Goal: Task Accomplishment & Management: Use online tool/utility

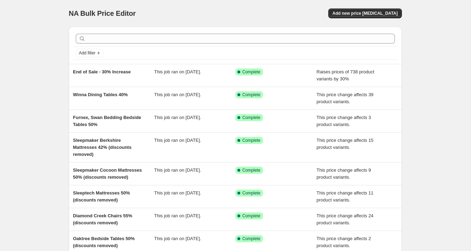
click at [53, 76] on div "NA Bulk Price Editor. This page is ready NA Bulk Price Editor Add new price [ME…" at bounding box center [235, 184] width 471 height 368
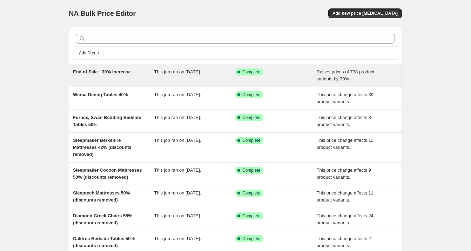
click at [116, 74] on span "End of Sale - 30% Increase" at bounding box center [102, 71] width 58 height 5
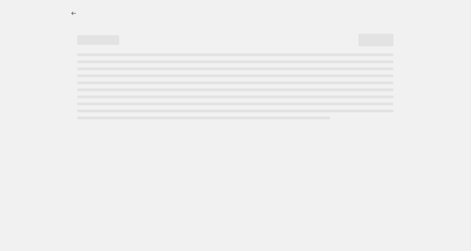
select select "percentage"
select select "no_change"
select select "product_status"
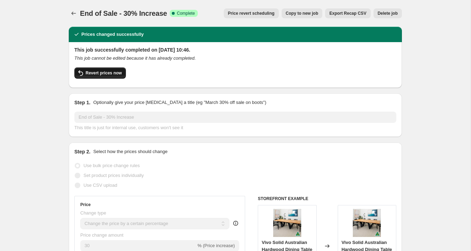
click at [97, 74] on span "Revert prices now" at bounding box center [104, 73] width 36 height 6
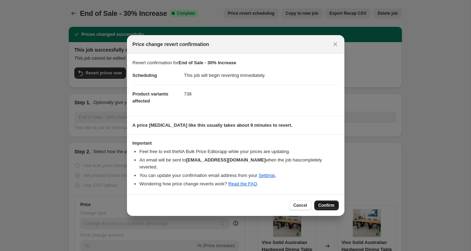
click at [325, 202] on span "Confirm" at bounding box center [327, 205] width 16 height 6
